Goal: Information Seeking & Learning: Learn about a topic

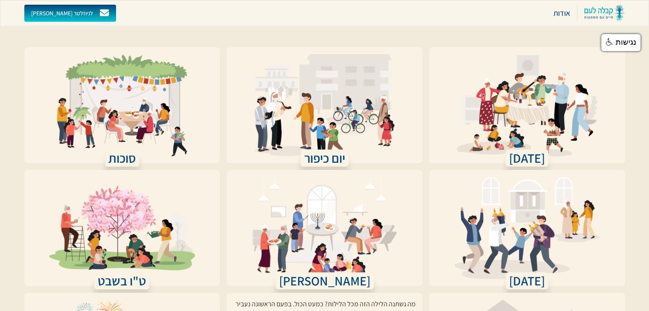
scroll to position [159, 0]
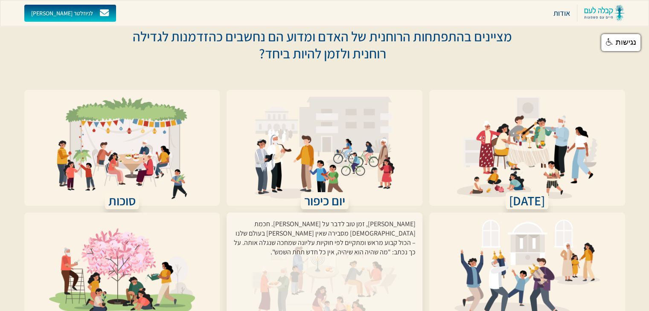
click at [346, 220] on div "[PERSON_NAME], זמן טוב לדבר על [PERSON_NAME]. חכמת [DEMOGRAPHIC_DATA] מסבירה שא…" at bounding box center [324, 266] width 182 height 92
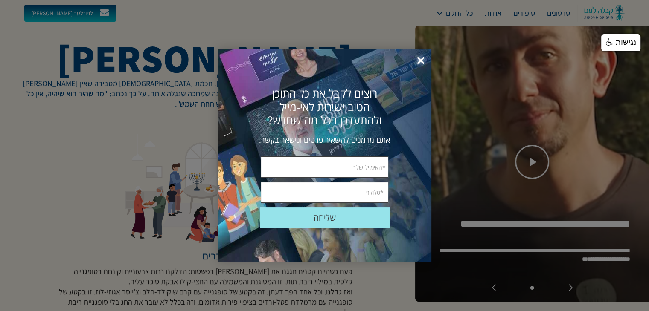
click at [421, 57] on span "×" at bounding box center [420, 61] width 19 height 19
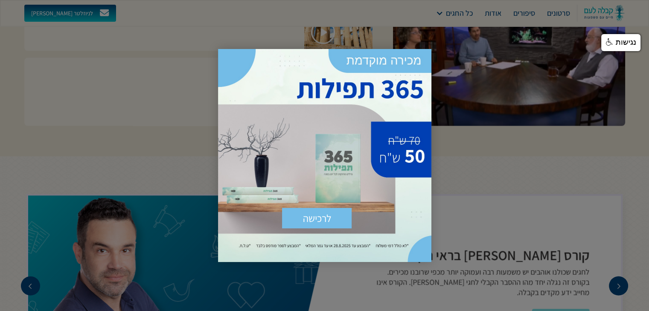
scroll to position [1621, 0]
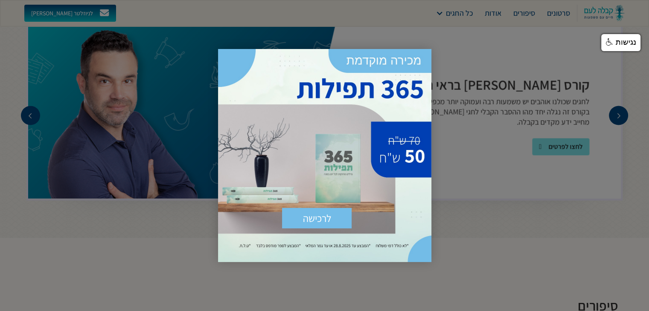
click at [470, 183] on div at bounding box center [324, 155] width 649 height 311
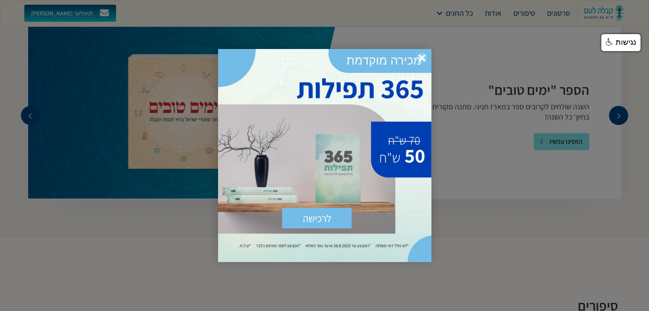
click at [421, 58] on span "×" at bounding box center [421, 58] width 19 height 19
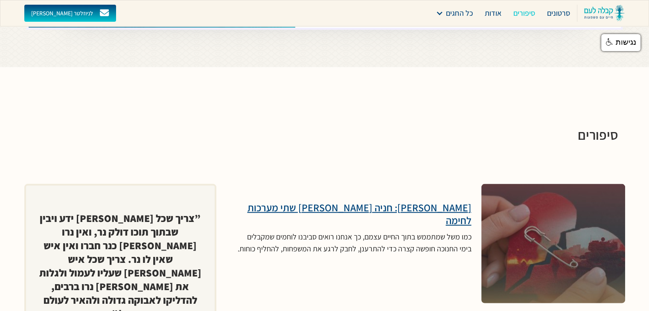
scroll to position [1578, 0]
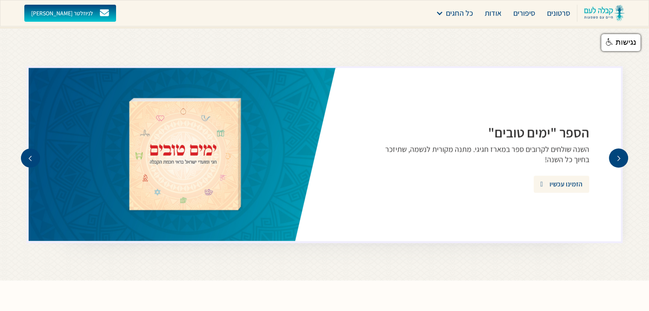
click at [557, 180] on div "הזמינו עכשיו" at bounding box center [565, 184] width 33 height 10
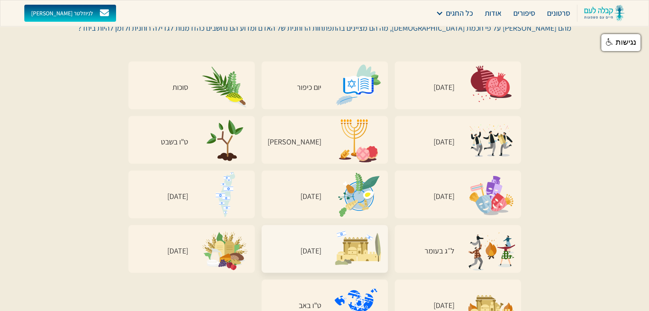
scroll to position [3839, 0]
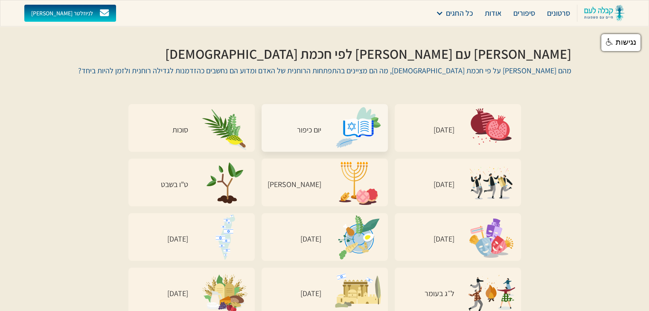
click at [314, 126] on h3 "יום כיפור" at bounding box center [291, 130] width 60 height 8
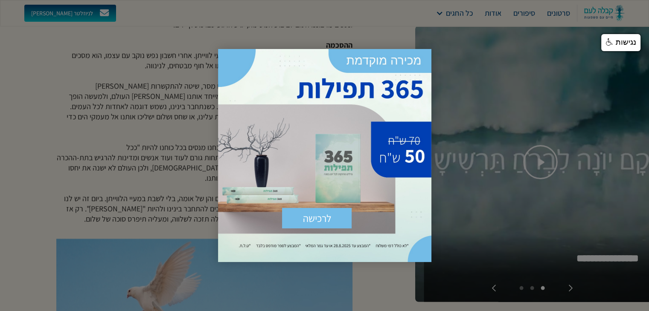
scroll to position [1706, 0]
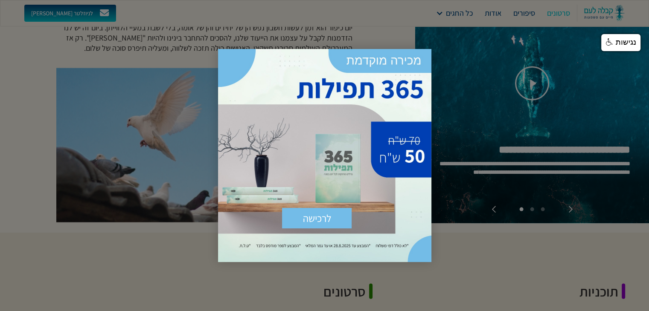
click at [462, 189] on div at bounding box center [324, 155] width 649 height 311
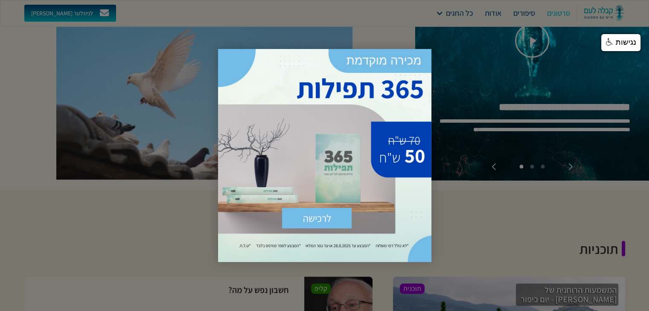
scroll to position [1792, 0]
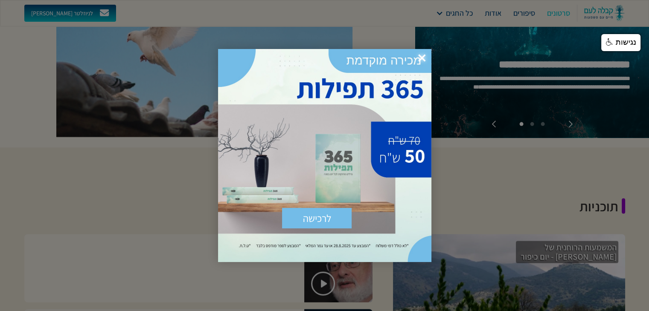
click at [460, 82] on div at bounding box center [324, 155] width 649 height 311
click at [421, 55] on span "×" at bounding box center [421, 58] width 19 height 19
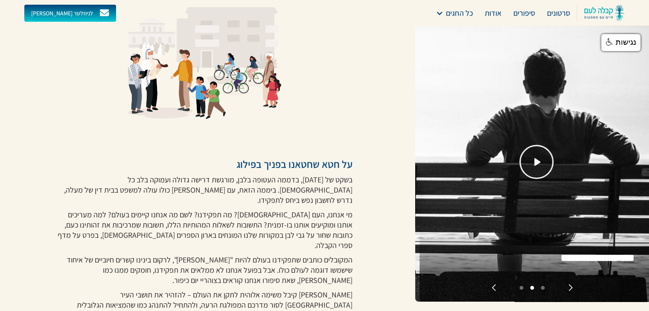
scroll to position [0, 0]
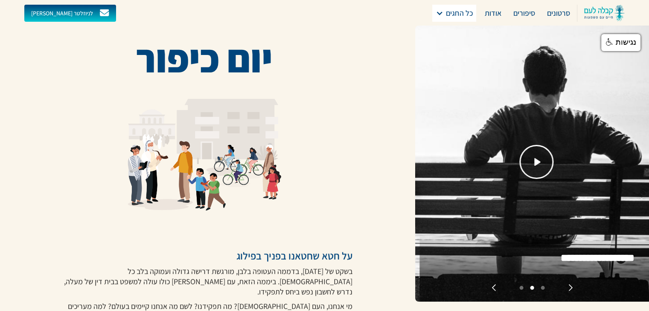
click at [452, 13] on div "כל החגים" at bounding box center [459, 13] width 27 height 12
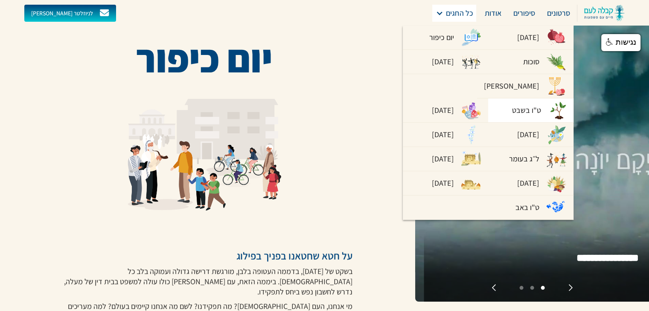
click at [512, 105] on div "ט"ו בשבט" at bounding box center [526, 111] width 29 height 12
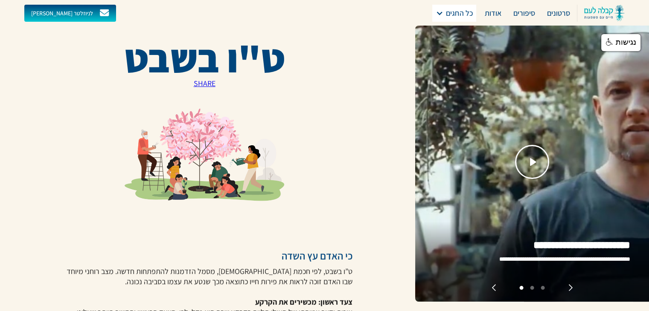
click at [457, 16] on div "כל החגים" at bounding box center [459, 13] width 27 height 12
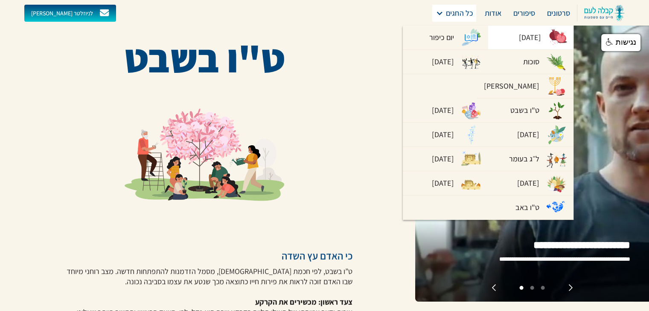
click at [527, 38] on div "[DATE]" at bounding box center [530, 38] width 22 height 12
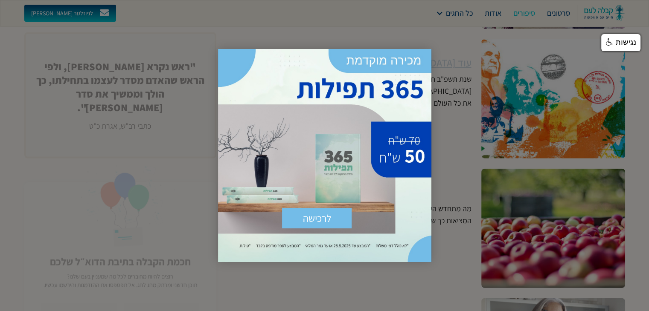
scroll to position [2234, 0]
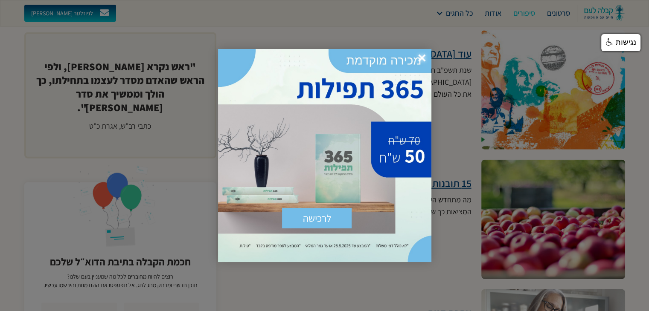
click at [421, 56] on span "×" at bounding box center [421, 58] width 19 height 19
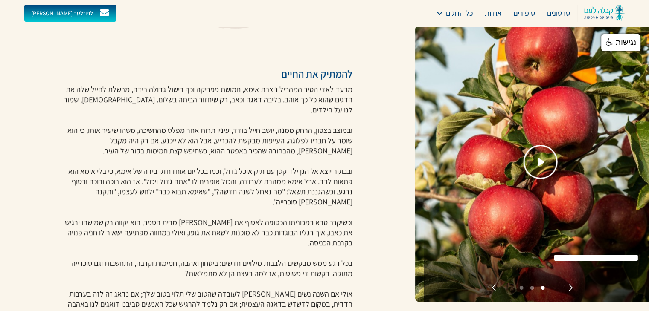
scroll to position [0, 0]
